Goal: Transaction & Acquisition: Obtain resource

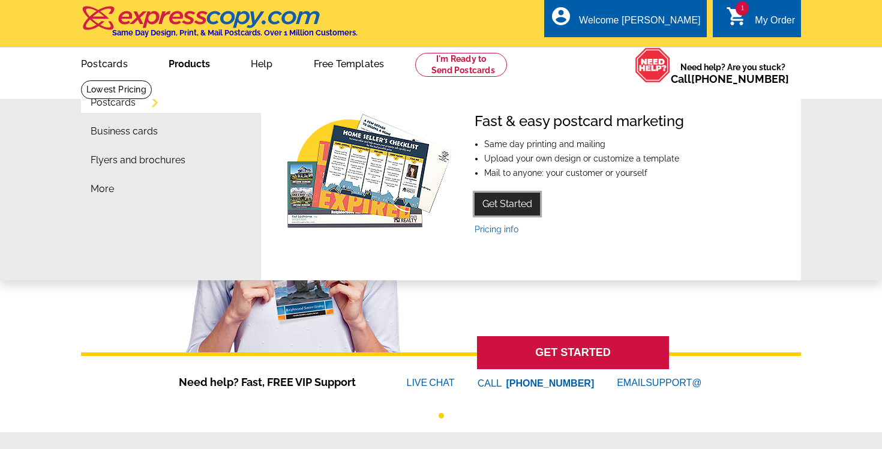
click at [487, 203] on link "Get Started" at bounding box center [507, 204] width 65 height 23
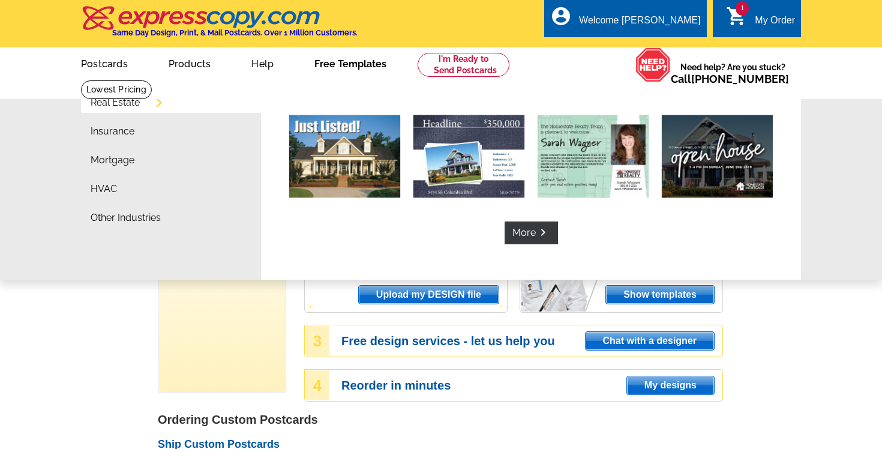
click at [368, 67] on link "Free Templates" at bounding box center [350, 63] width 110 height 28
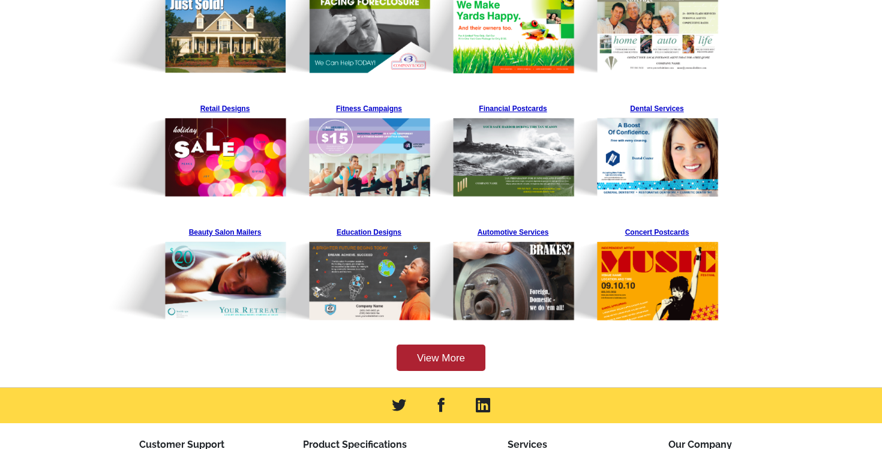
scroll to position [298, 0]
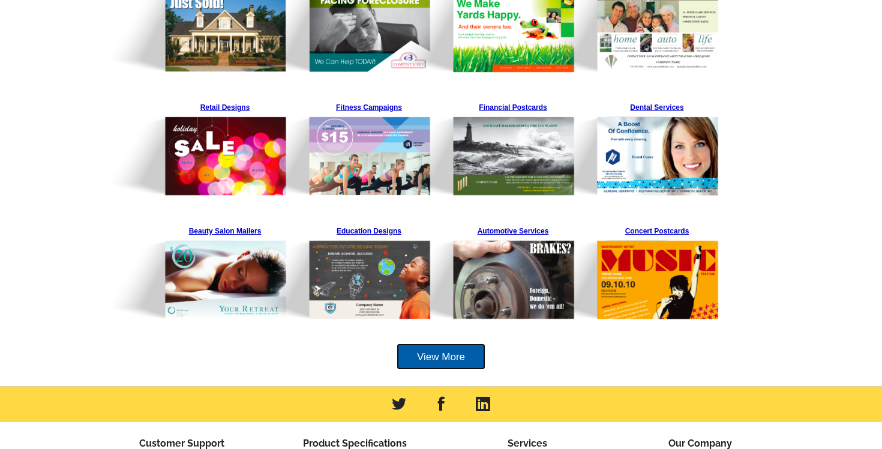
click at [432, 352] on link "View More" at bounding box center [441, 356] width 89 height 27
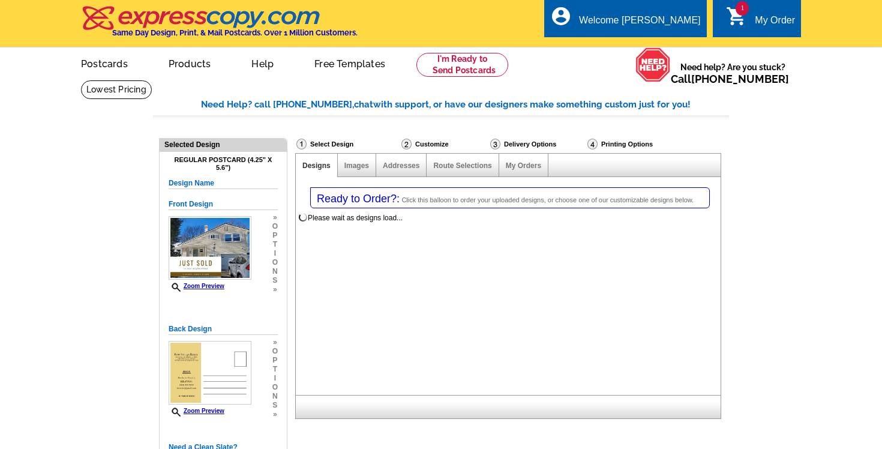
select select "1"
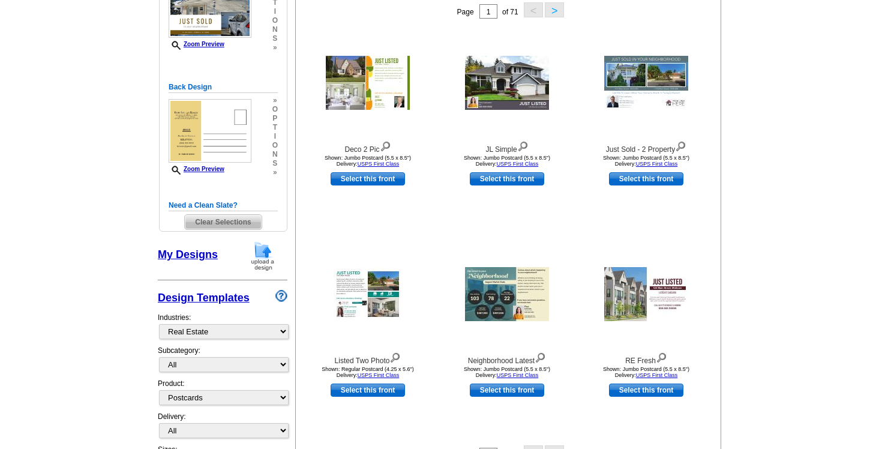
scroll to position [274, 0]
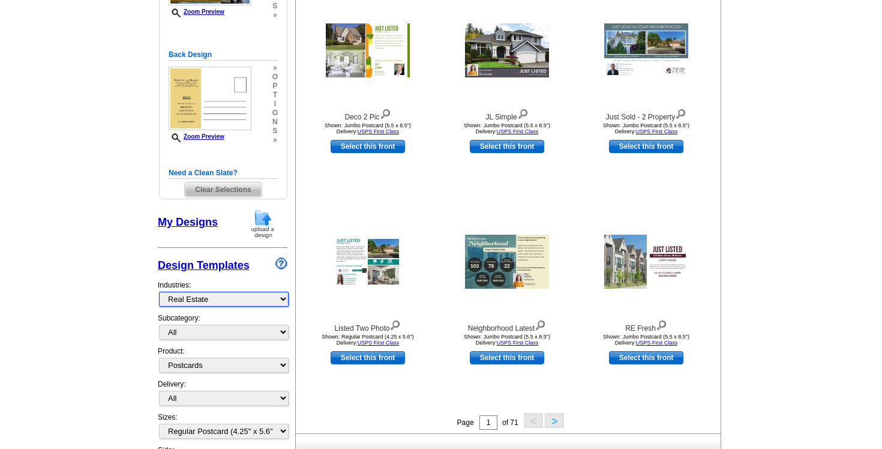
click at [238, 298] on select "What's New Real Estate Mortgage Insurance HVAC Dental Solar EDDM - NEW! Calenda…" at bounding box center [224, 299] width 130 height 15
select select "816"
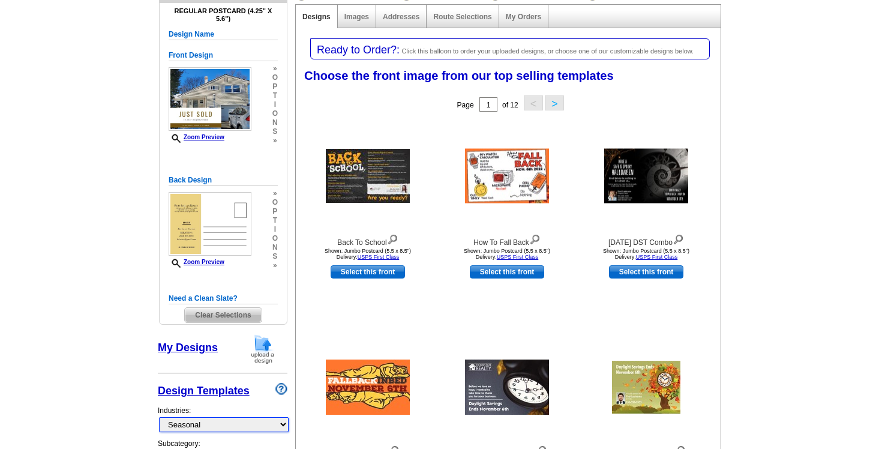
scroll to position [146, 0]
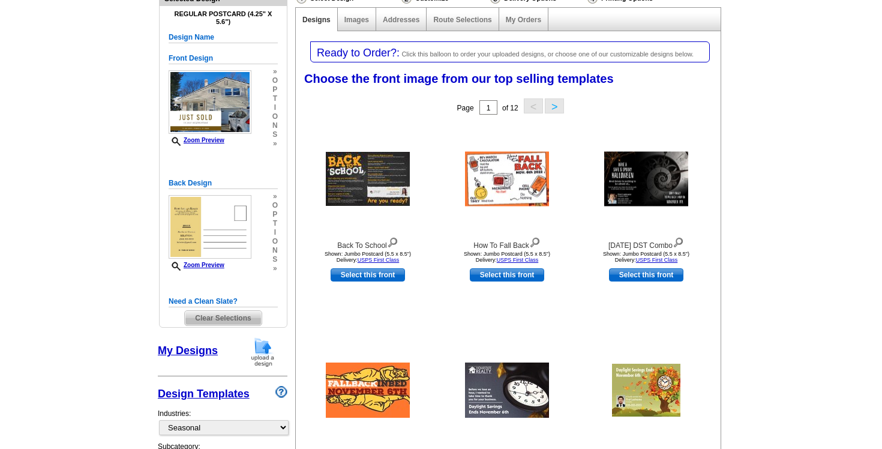
click at [556, 104] on button ">" at bounding box center [554, 105] width 19 height 15
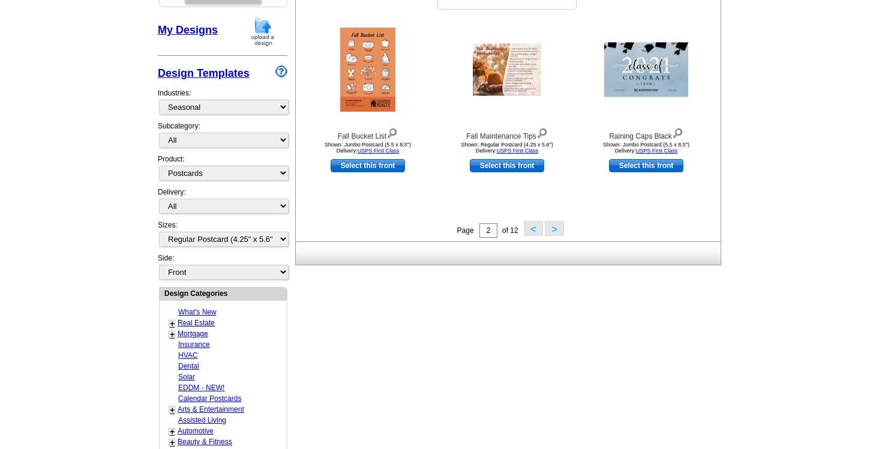
scroll to position [468, 0]
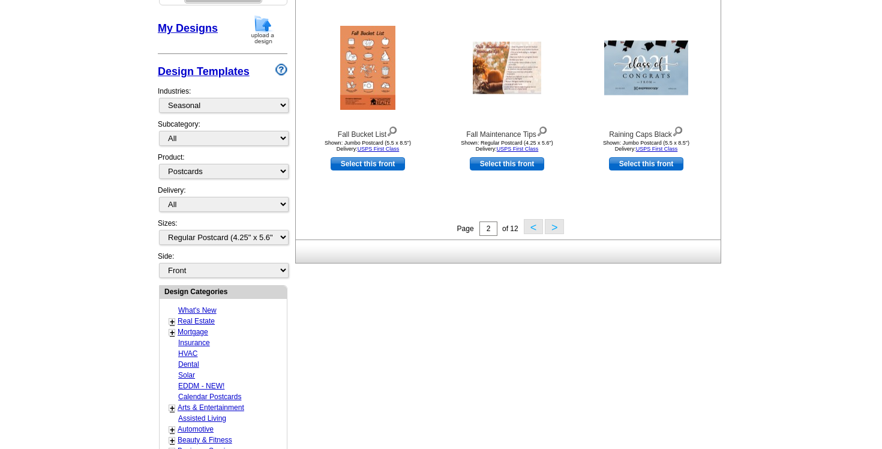
click at [553, 224] on button ">" at bounding box center [554, 226] width 19 height 15
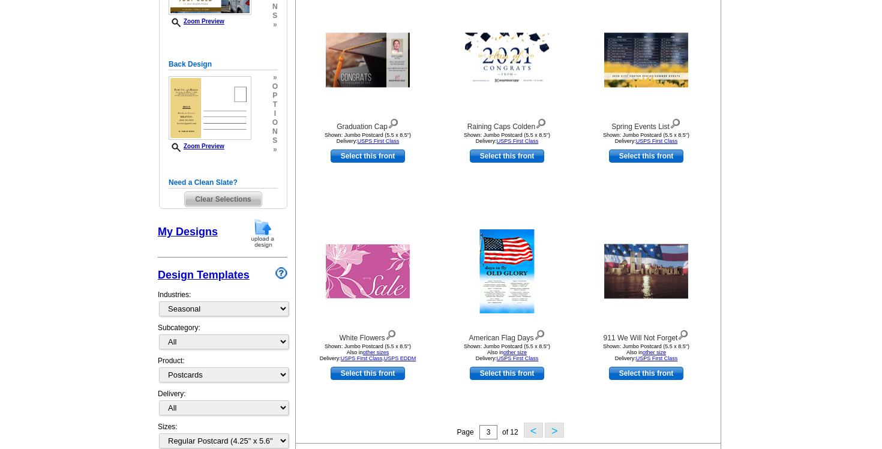
scroll to position [270, 0]
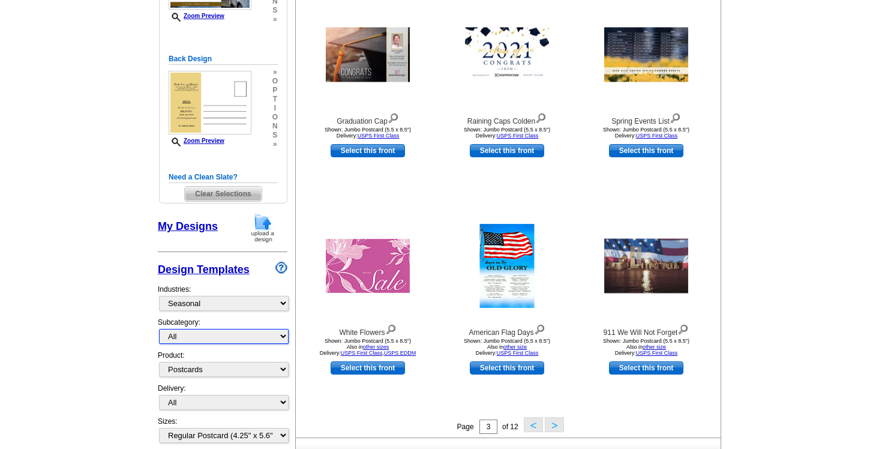
click at [247, 331] on select "All Graduation Back to School Fall Winter Spring Summer" at bounding box center [224, 336] width 130 height 15
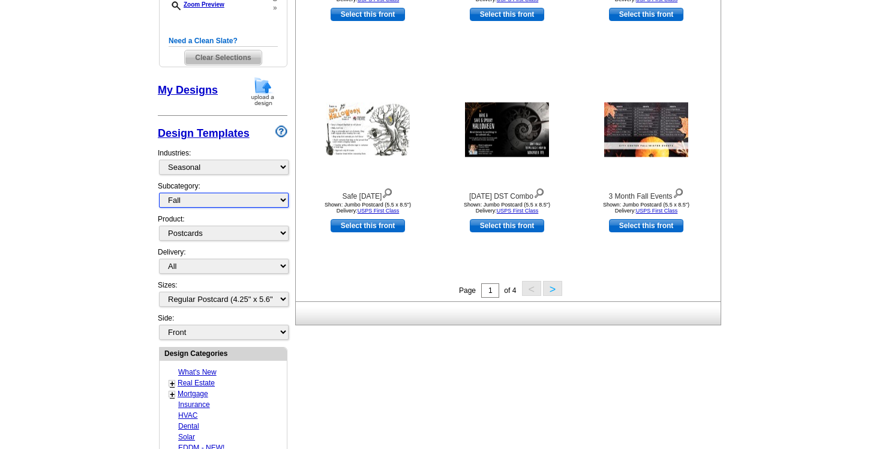
scroll to position [413, 0]
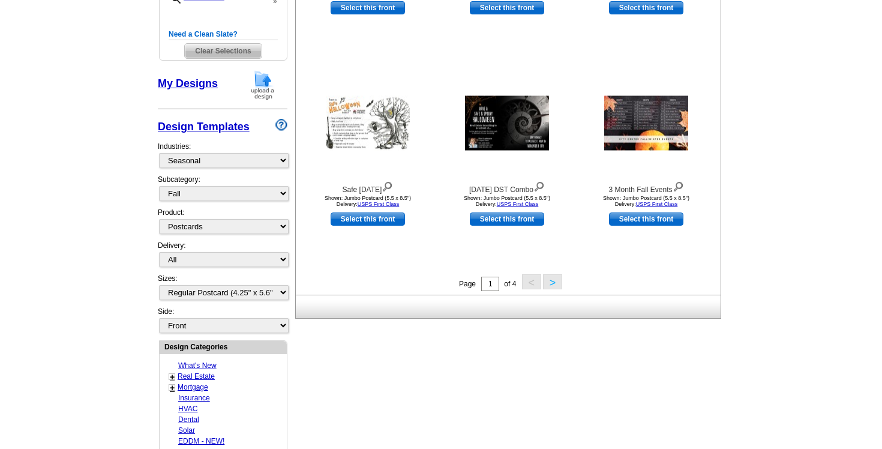
click at [555, 277] on button ">" at bounding box center [552, 281] width 19 height 15
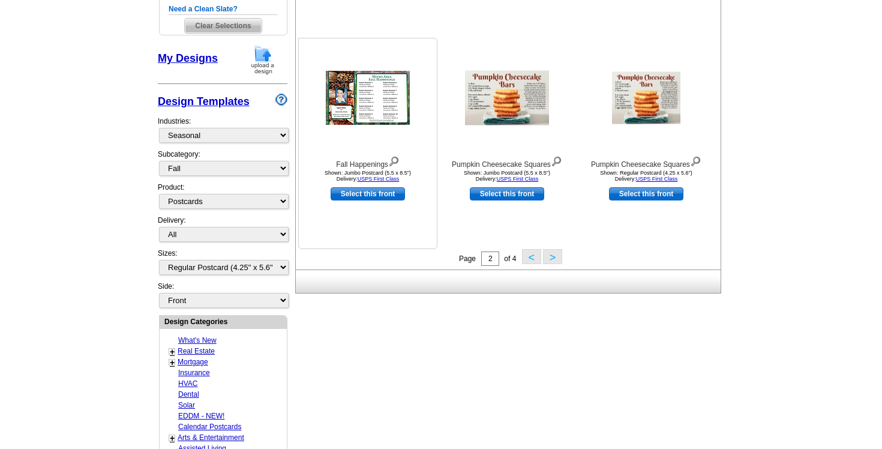
scroll to position [465, 0]
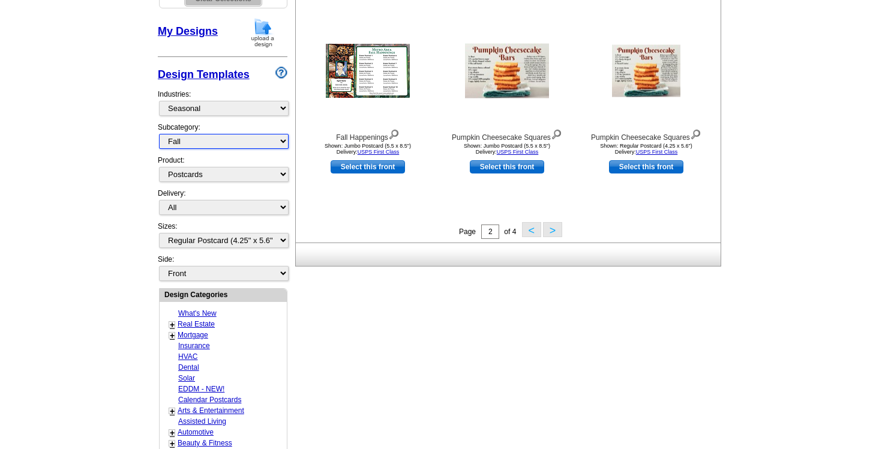
click at [257, 142] on select "All Graduation Back to School Fall Winter Spring Summer" at bounding box center [224, 141] width 130 height 15
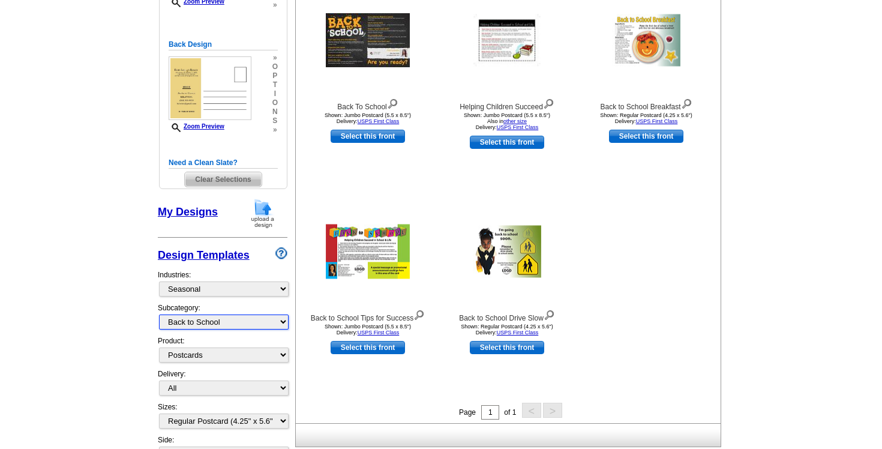
scroll to position [297, 0]
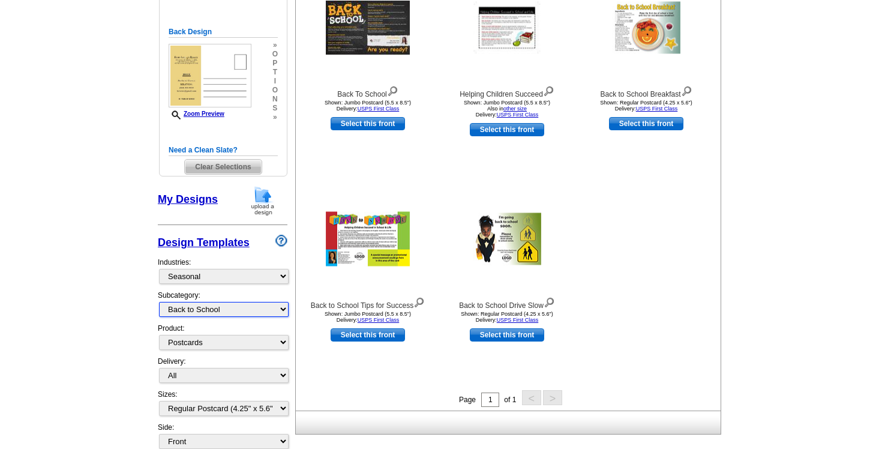
click at [248, 307] on select "All Graduation Back to School Fall Winter Spring Summer" at bounding box center [224, 309] width 130 height 15
select select "818"
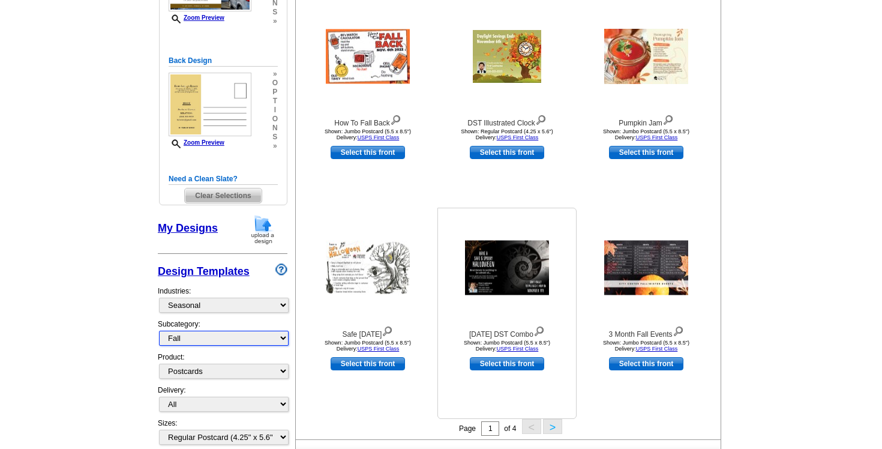
scroll to position [289, 0]
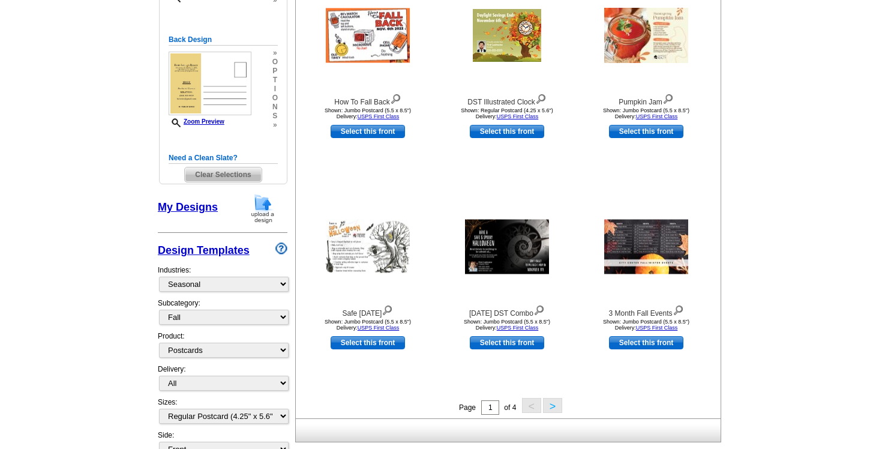
click at [553, 407] on button ">" at bounding box center [552, 405] width 19 height 15
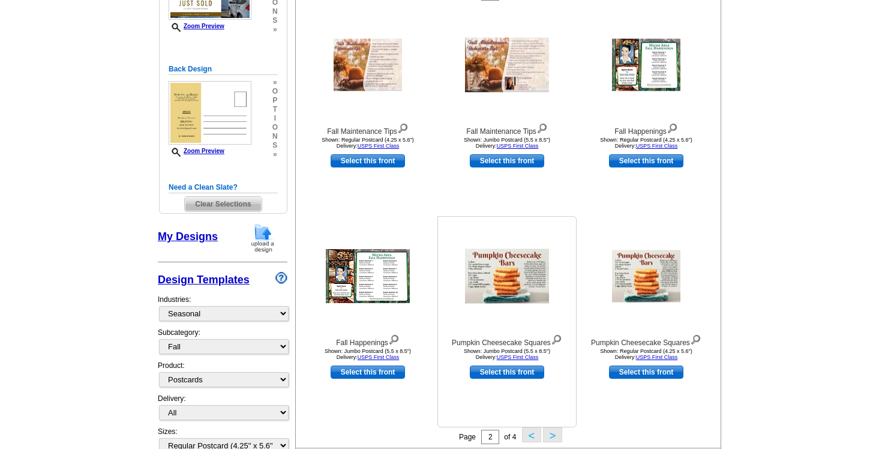
scroll to position [277, 0]
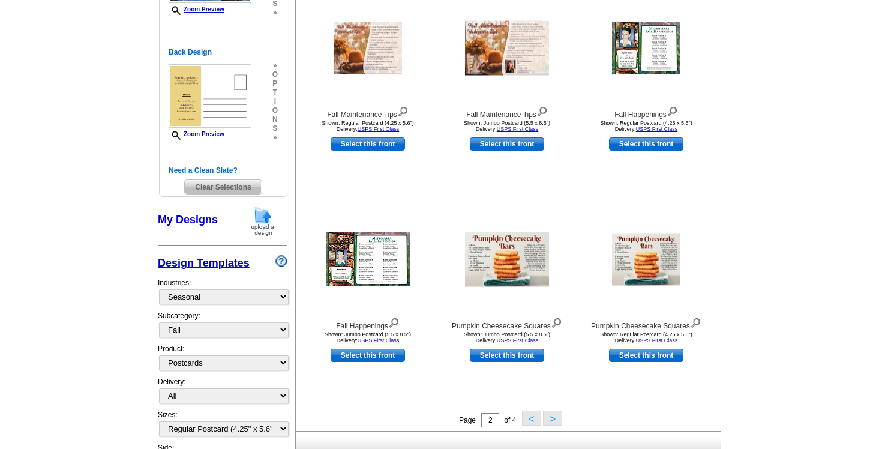
click at [547, 413] on button ">" at bounding box center [552, 417] width 19 height 15
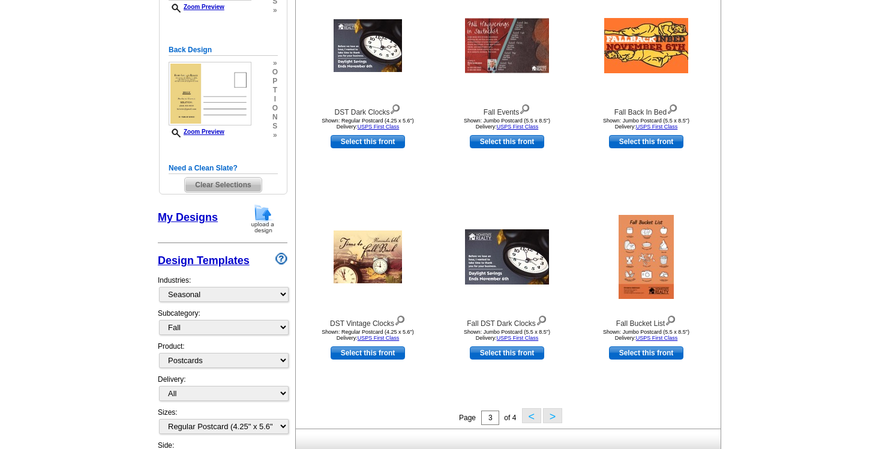
scroll to position [287, 0]
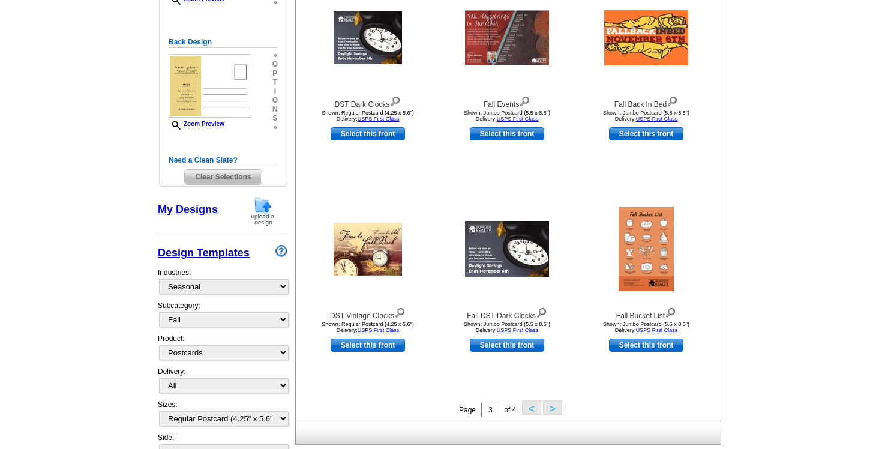
click at [552, 407] on button ">" at bounding box center [552, 407] width 19 height 15
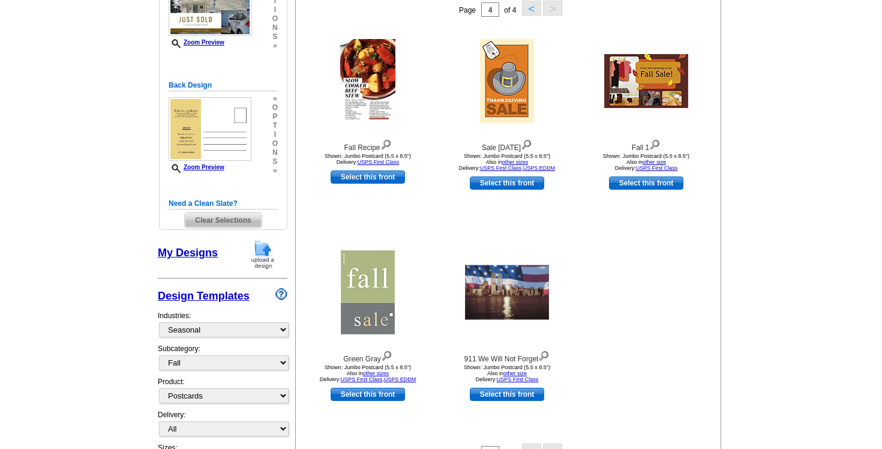
scroll to position [208, 0]
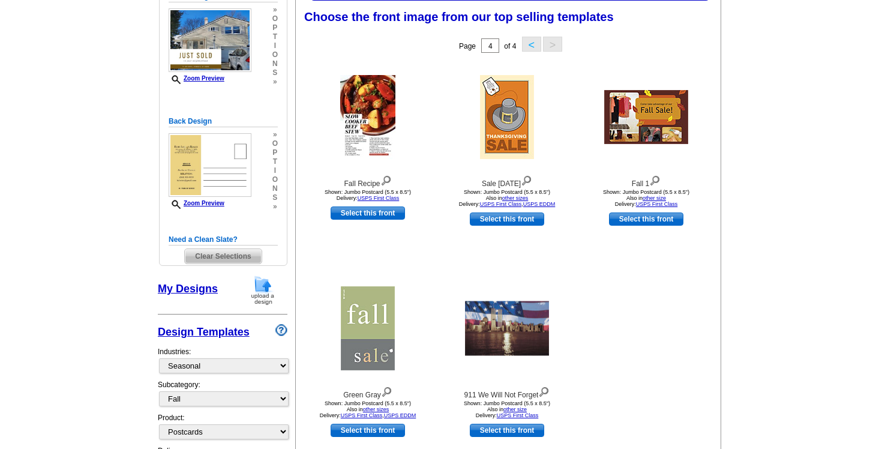
click at [530, 46] on button "<" at bounding box center [531, 44] width 19 height 15
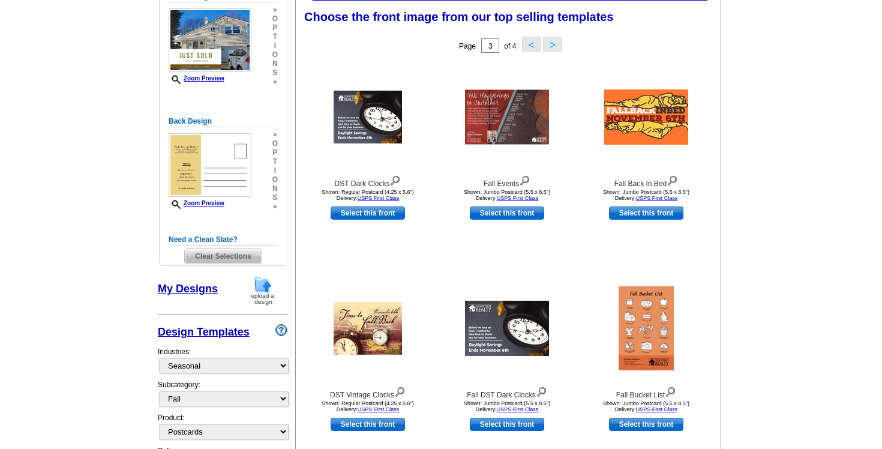
click at [529, 47] on button "<" at bounding box center [531, 44] width 19 height 15
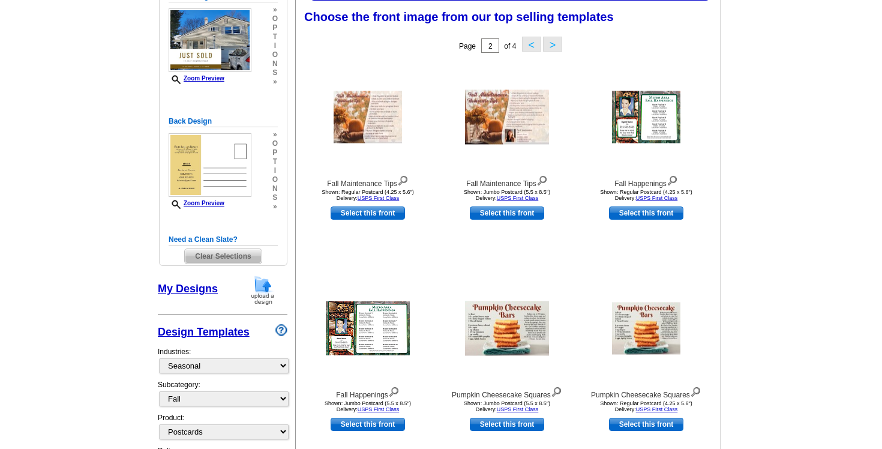
click at [529, 47] on button "<" at bounding box center [531, 44] width 19 height 15
